Goal: Check status: Check status

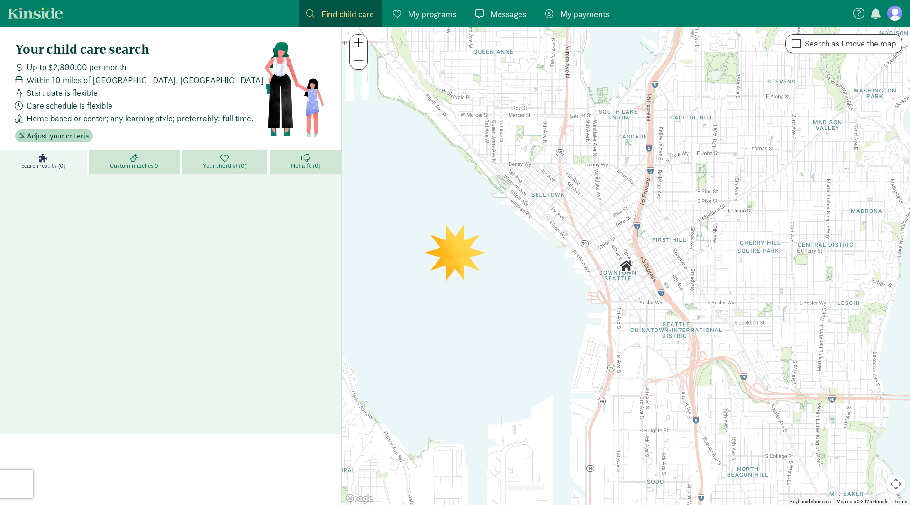
click at [579, 27] on div at bounding box center [626, 266] width 568 height 478
click at [572, 17] on span "My payments" at bounding box center [584, 14] width 49 height 13
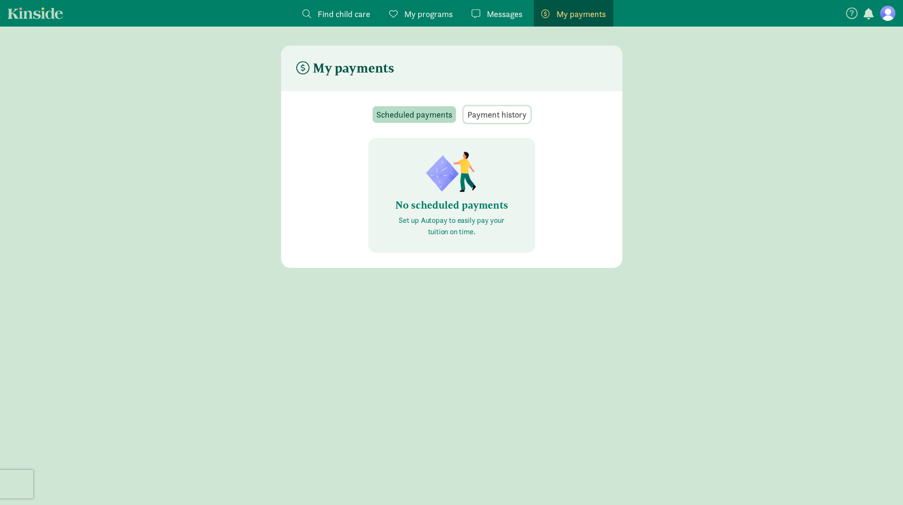
click at [487, 118] on span "Payment history" at bounding box center [496, 114] width 59 height 13
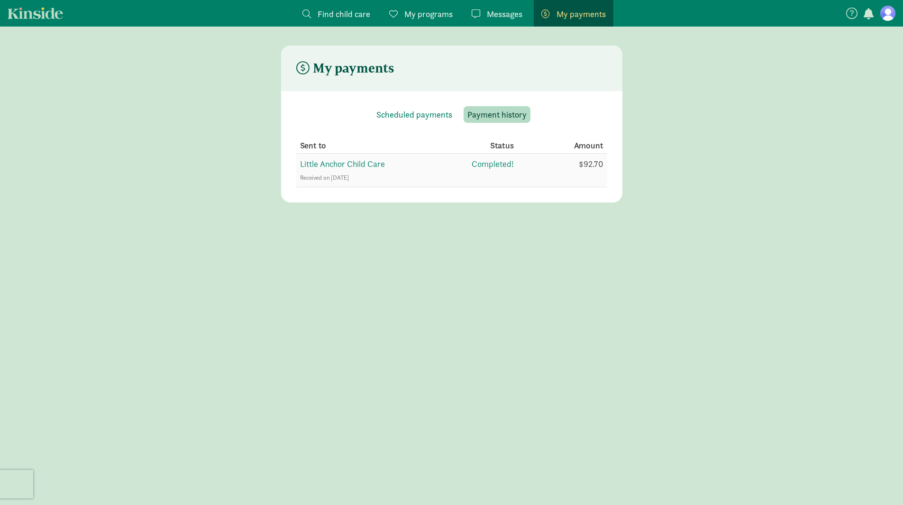
click at [349, 177] on span "Received on [DATE]" at bounding box center [324, 177] width 49 height 8
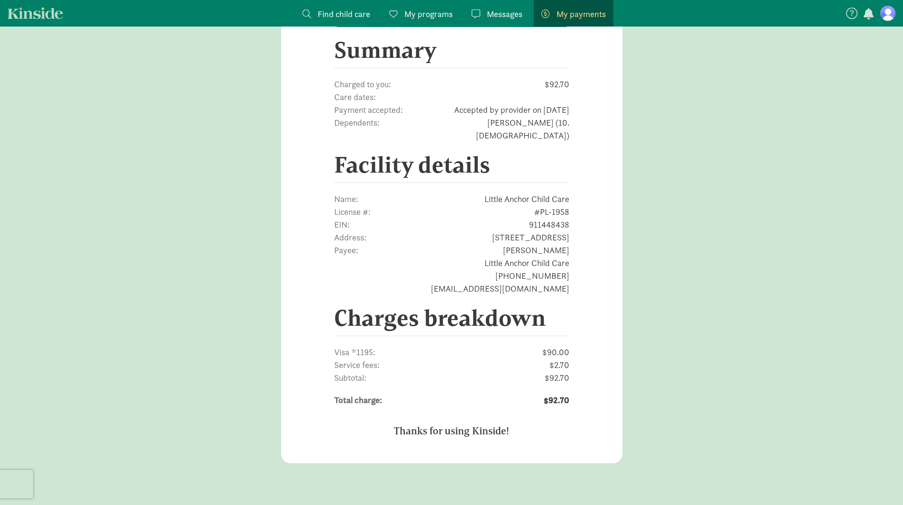
scroll to position [209, 0]
